Goal: Information Seeking & Learning: Learn about a topic

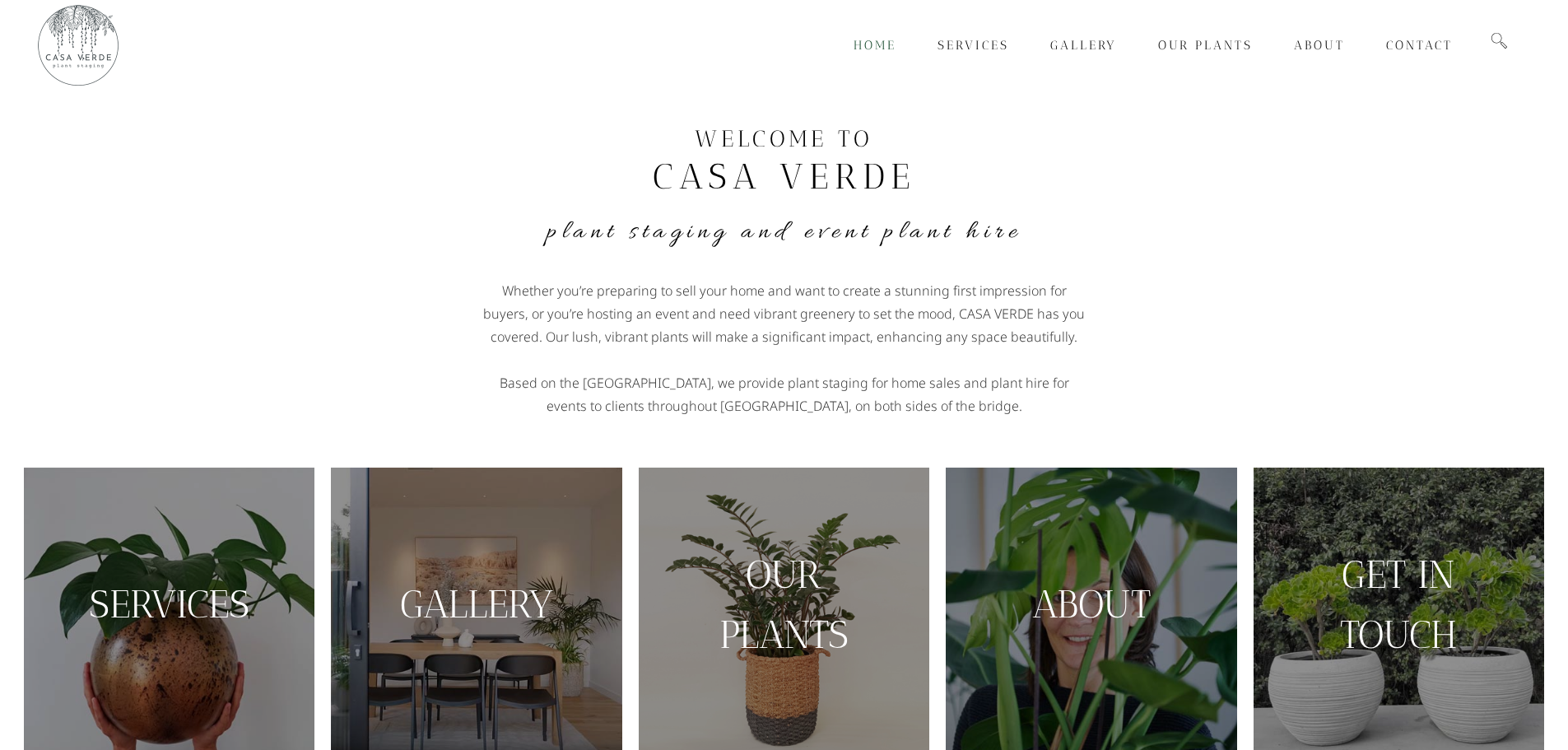
click at [1132, 239] on h4 "Plant Staging and Event Plant Hire" at bounding box center [784, 232] width 921 height 34
click at [1108, 601] on link "ABOUT" at bounding box center [1091, 604] width 119 height 46
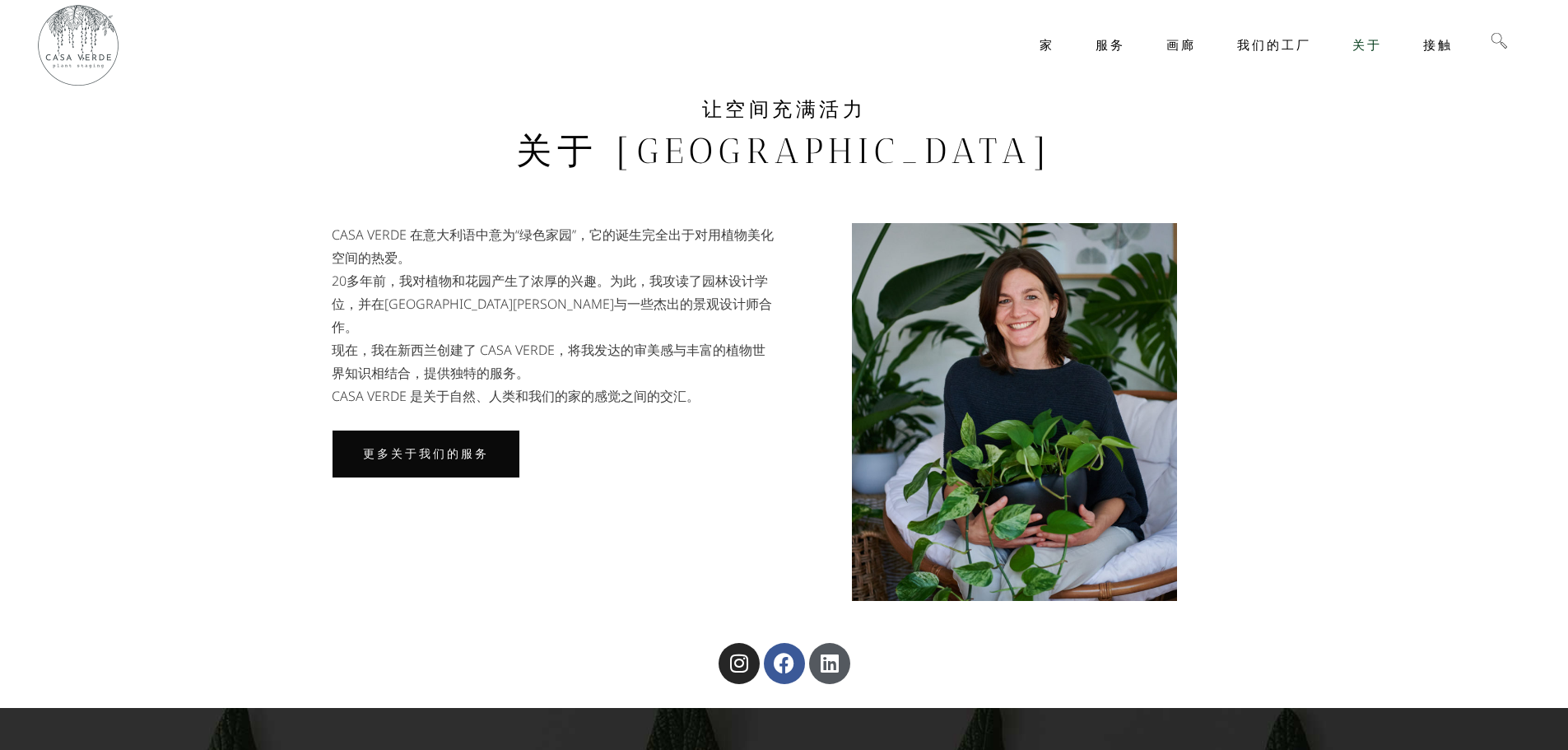
click at [427, 447] on font "更多关于我们的服务" at bounding box center [426, 454] width 126 height 14
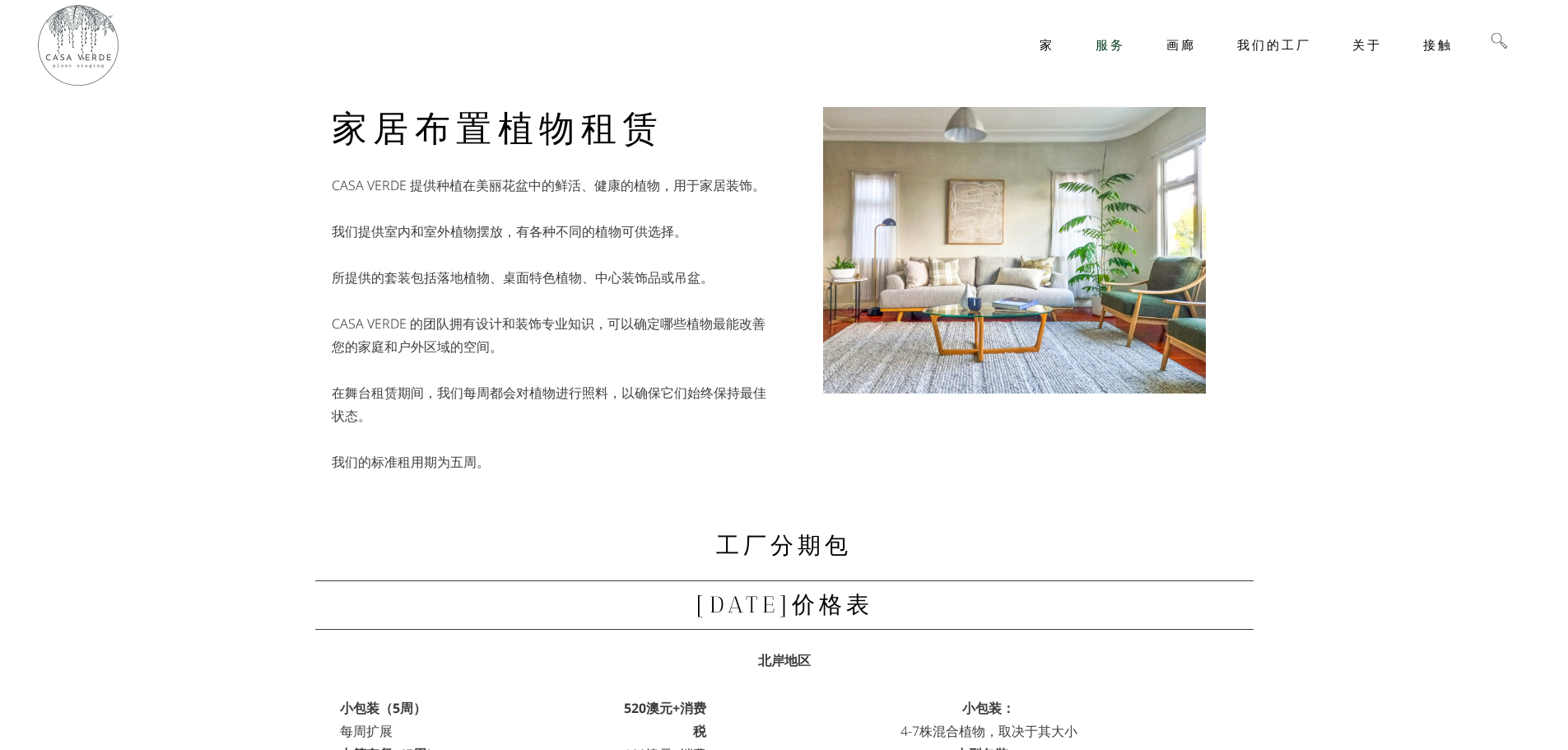
click at [501, 222] on font "我们提供室内和室外植物摆放，有各种不同的植物可供选择。" at bounding box center [508, 231] width 355 height 19
click at [606, 184] on font "CASA VERDE 提供种植在美丽花盆中的鲜活、健康的植物，用于家居装饰。" at bounding box center [547, 186] width 433 height 19
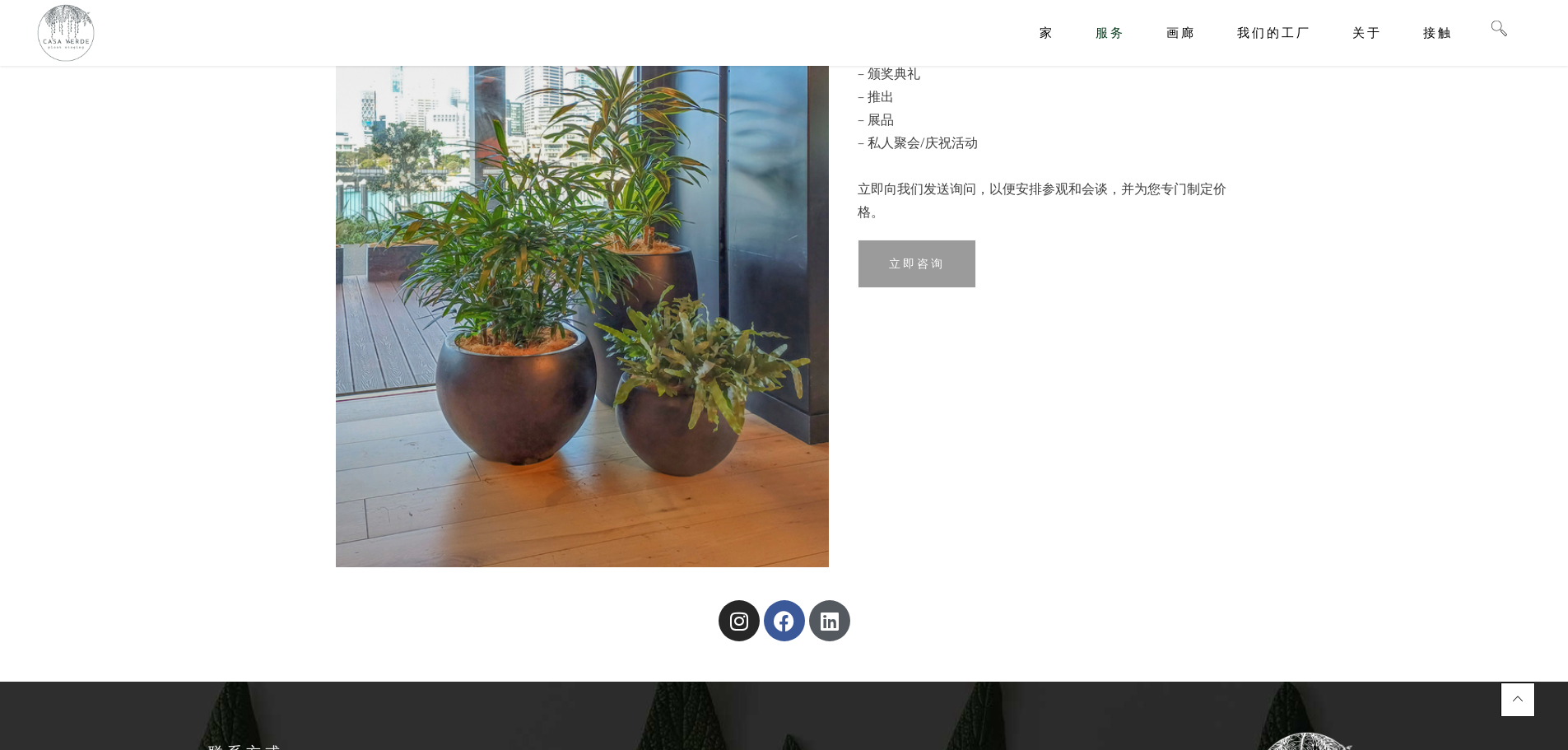
scroll to position [1614, 0]
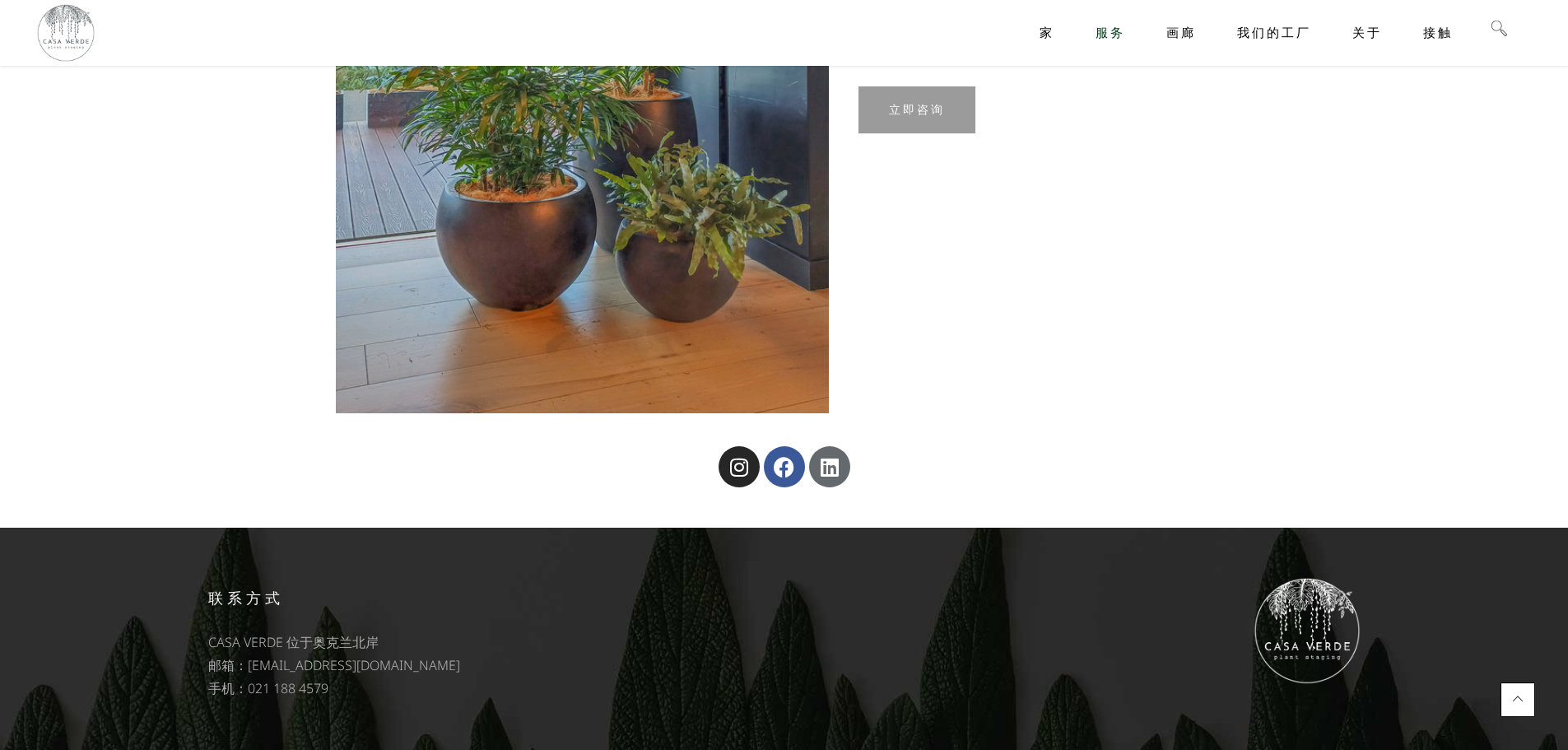
click at [839, 469] on icon at bounding box center [829, 467] width 20 height 20
